Goal: Information Seeking & Learning: Learn about a topic

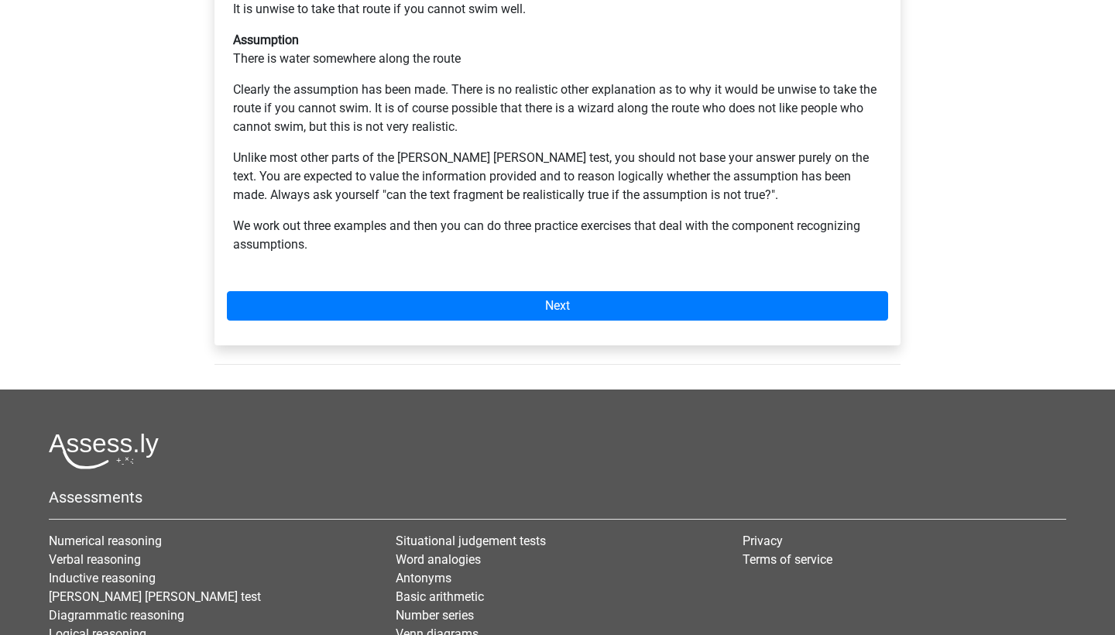
scroll to position [389, 0]
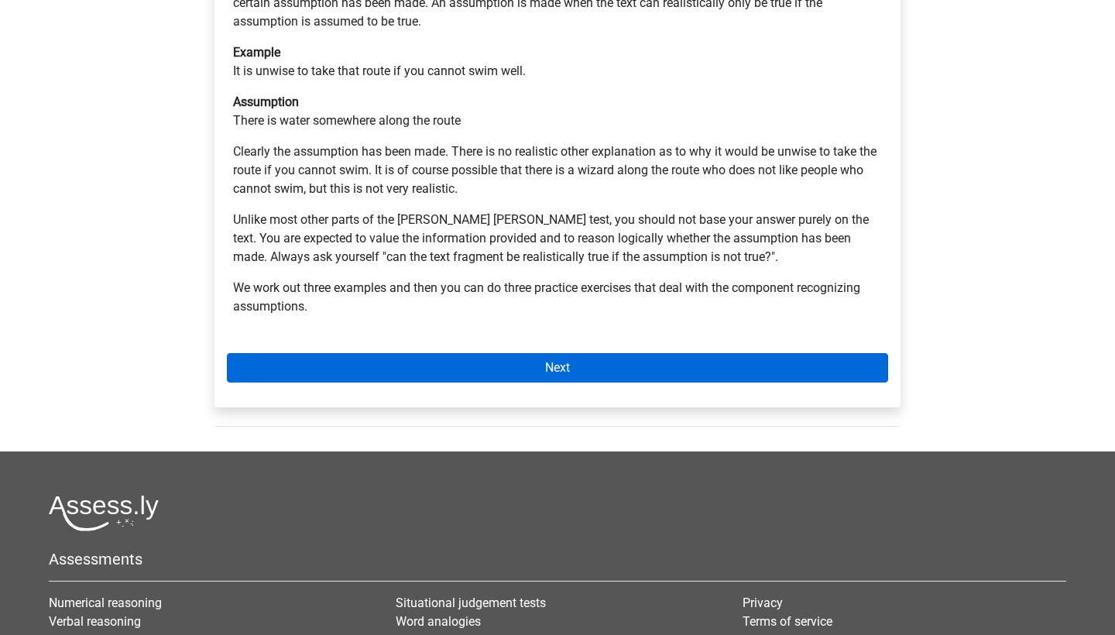
click at [509, 353] on link "Next" at bounding box center [557, 367] width 661 height 29
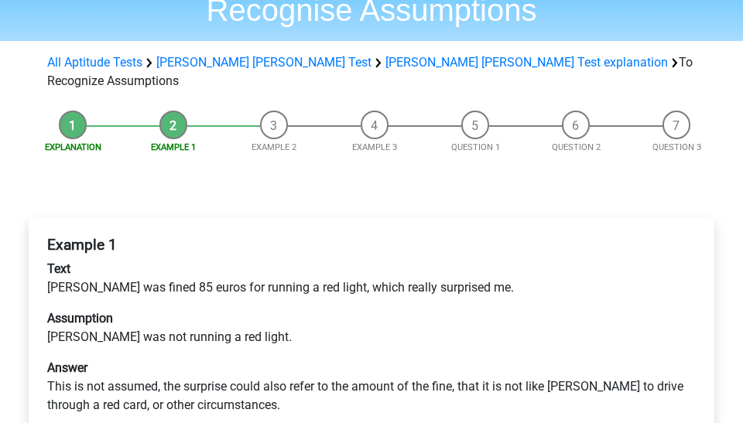
scroll to position [146, 0]
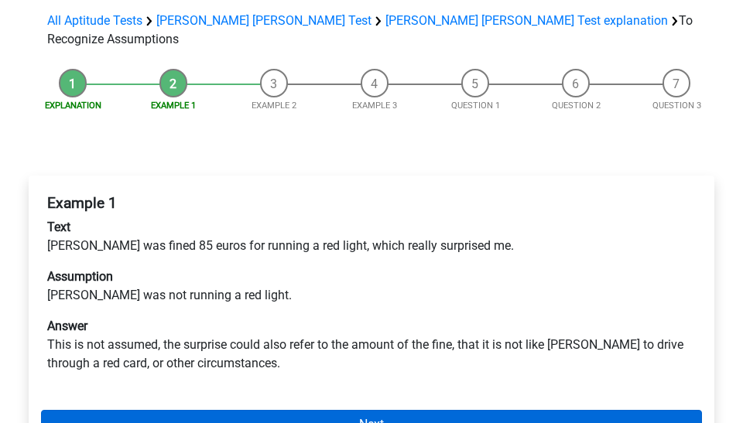
click at [333, 410] on link "Next" at bounding box center [371, 424] width 661 height 29
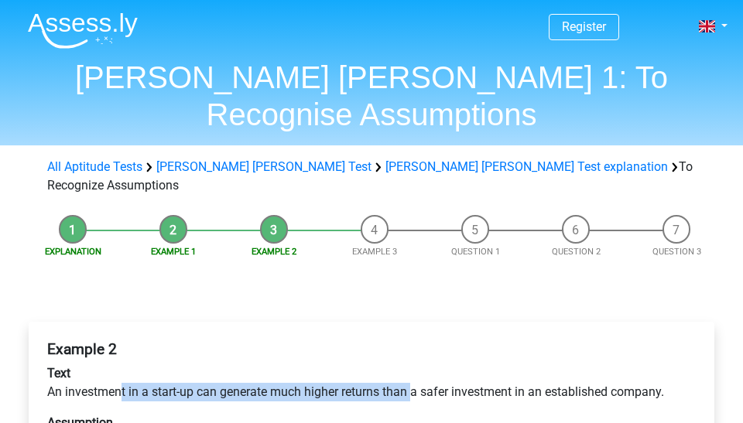
drag, startPoint x: 124, startPoint y: 341, endPoint x: 413, endPoint y: 335, distance: 289.6
click at [413, 365] on p "Text An investment in a start-up can generate much higher returns than a safer …" at bounding box center [371, 383] width 649 height 37
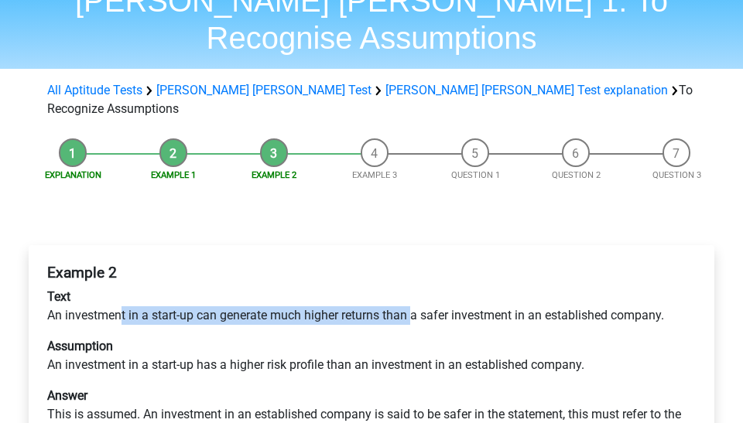
scroll to position [77, 0]
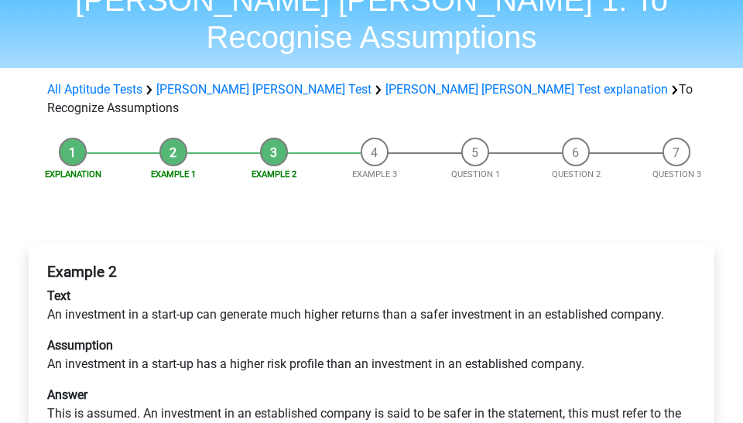
click at [360, 386] on p "Answer This is assumed. An investment in an established company is said to be s…" at bounding box center [371, 414] width 649 height 56
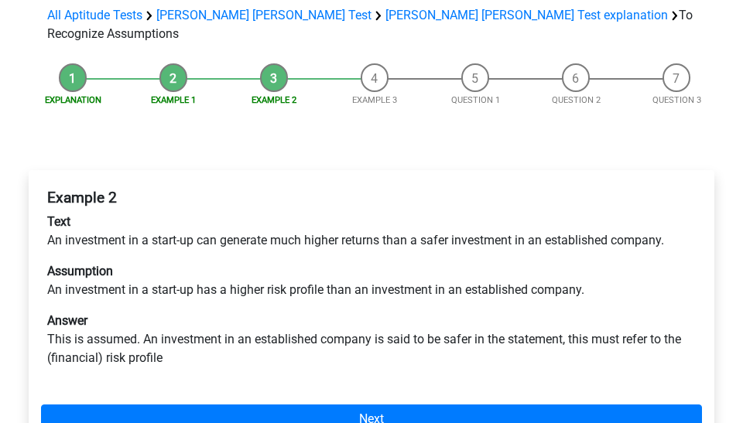
scroll to position [153, 0]
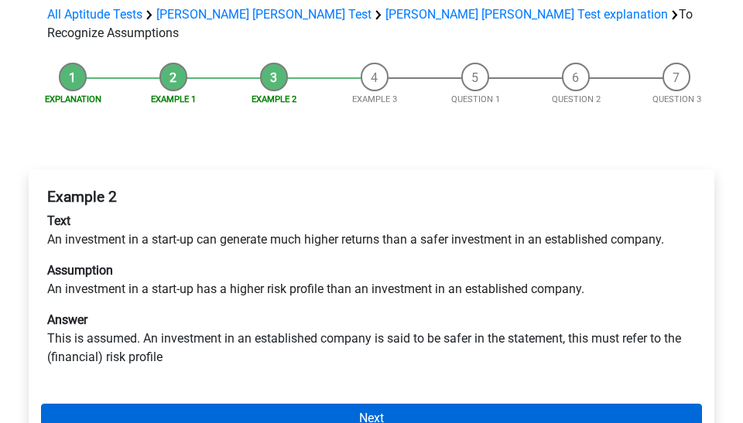
click at [361, 404] on link "Next" at bounding box center [371, 418] width 661 height 29
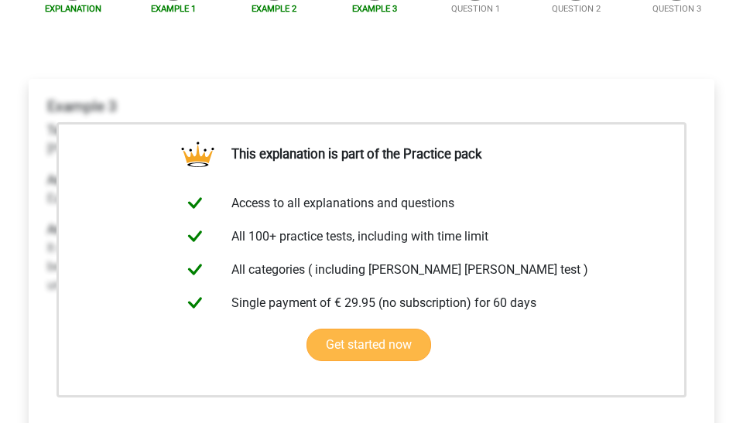
scroll to position [254, 0]
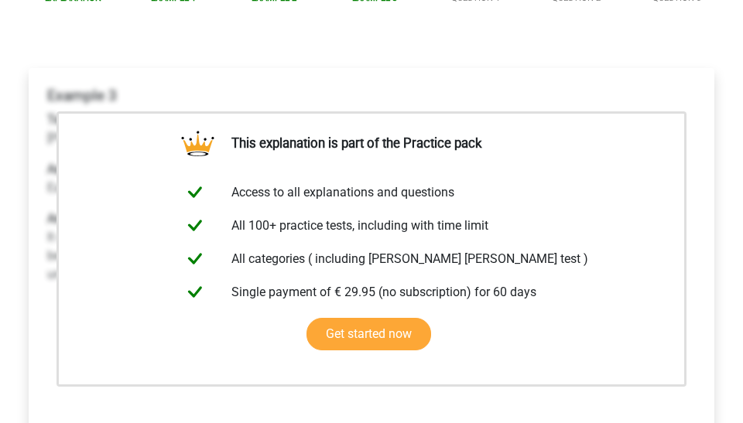
click at [358, 406] on div "Example 3 Text [PERSON_NAME] should eat less chips to lose weight for the bike …" at bounding box center [371, 282] width 661 height 403
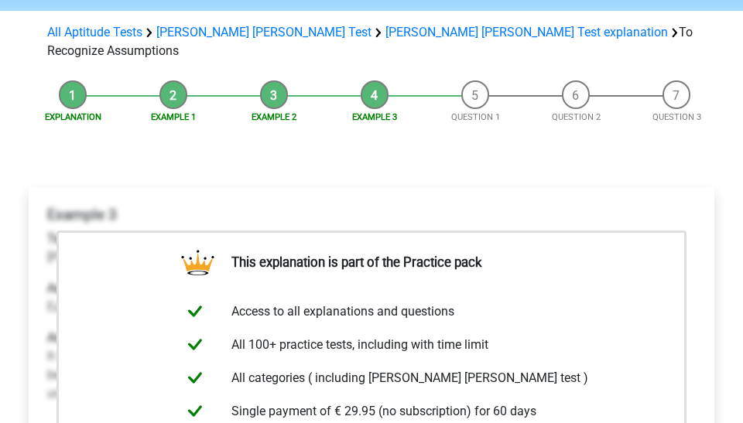
scroll to position [78, 0]
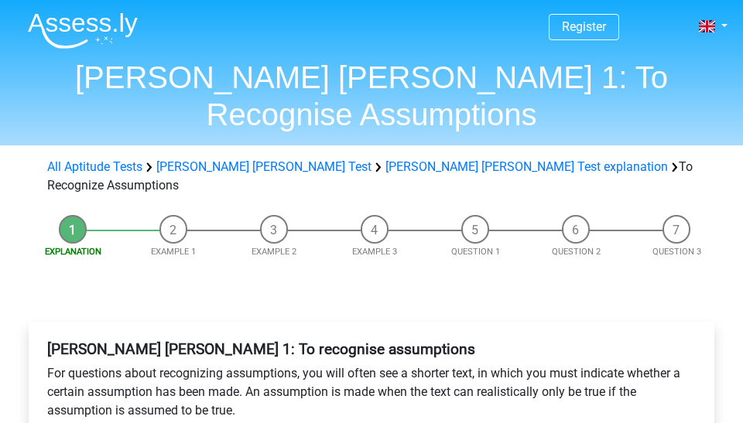
scroll to position [260, 0]
